Goal: Information Seeking & Learning: Find contact information

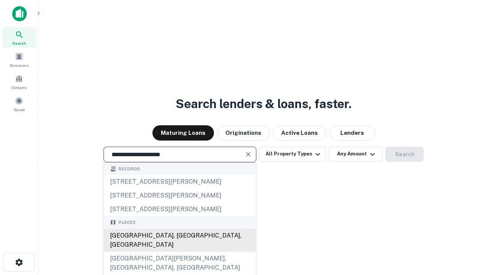
click at [180, 252] on div "Santa Monica, CA, USA" at bounding box center [180, 240] width 152 height 23
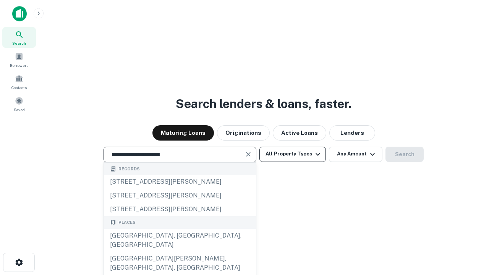
type input "**********"
click at [293, 154] on button "All Property Types" at bounding box center [292, 154] width 66 height 15
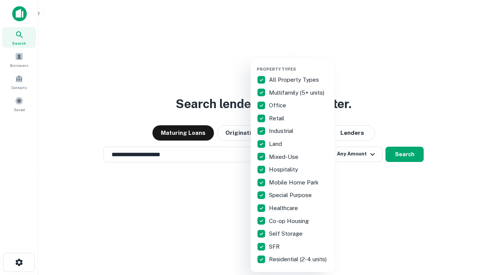
click at [299, 64] on button "button" at bounding box center [299, 64] width 84 height 0
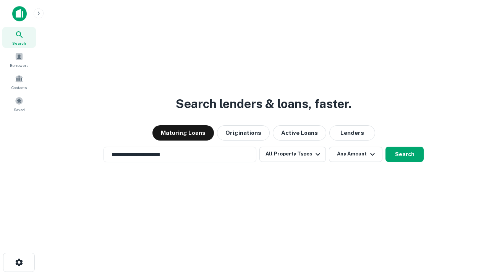
scroll to position [12, 0]
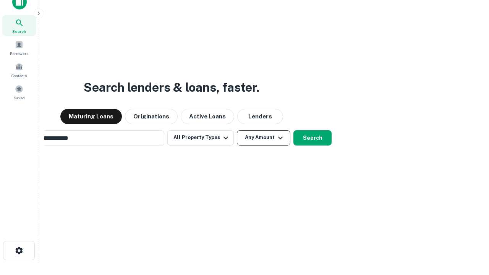
click at [237, 130] on button "Any Amount" at bounding box center [263, 137] width 53 height 15
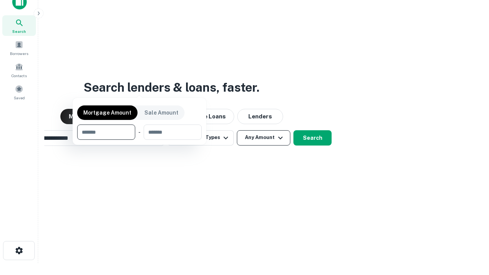
scroll to position [12, 0]
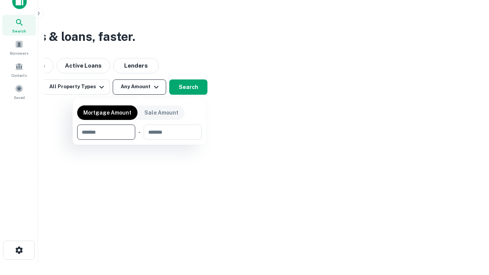
type input "*******"
click at [139, 140] on button "button" at bounding box center [139, 140] width 125 height 0
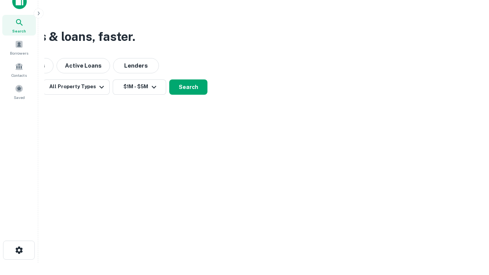
scroll to position [5, 141]
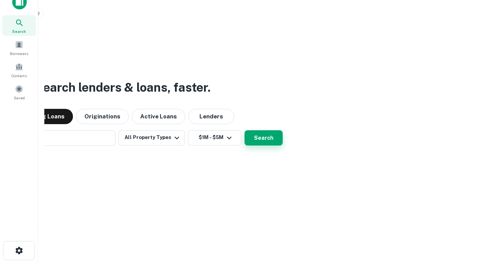
click at [245, 130] on button "Search" at bounding box center [264, 137] width 38 height 15
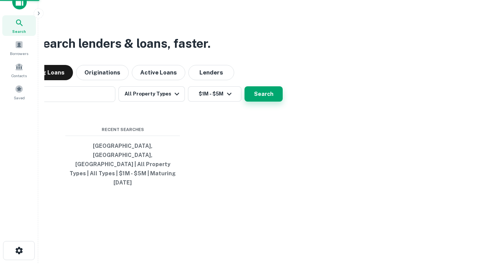
scroll to position [20, 216]
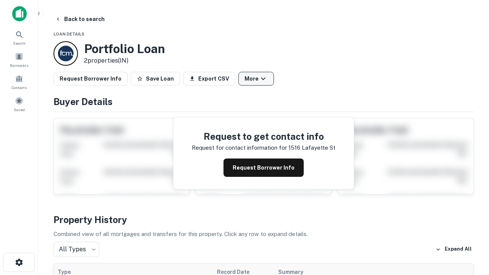
click at [256, 79] on button "More" at bounding box center [256, 79] width 36 height 14
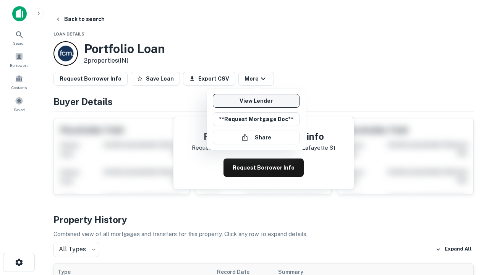
click at [256, 101] on link "View Lender" at bounding box center [256, 101] width 87 height 14
